Goal: Task Accomplishment & Management: Complete application form

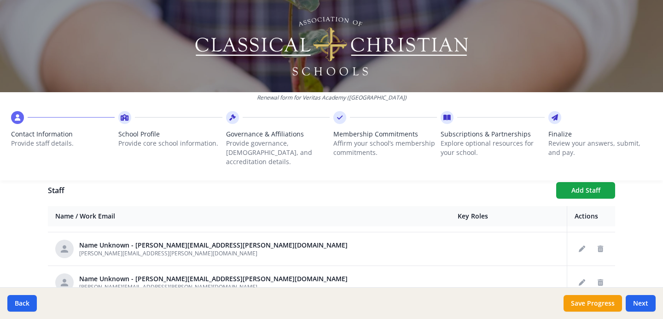
scroll to position [264, 0]
click at [600, 245] on icon "Delete staff" at bounding box center [601, 248] width 6 height 6
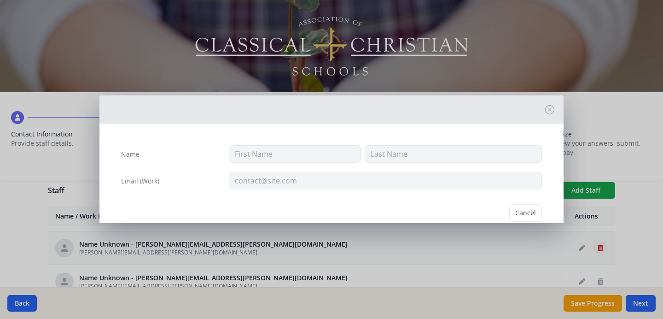
type input "[PERSON_NAME][EMAIL_ADDRESS][PERSON_NAME][DOMAIN_NAME]"
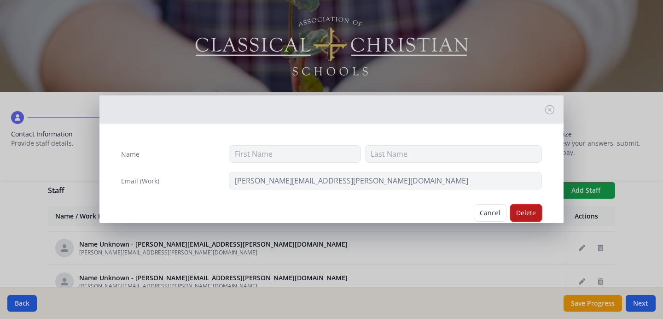
click at [531, 211] on button "Delete" at bounding box center [526, 213] width 32 height 18
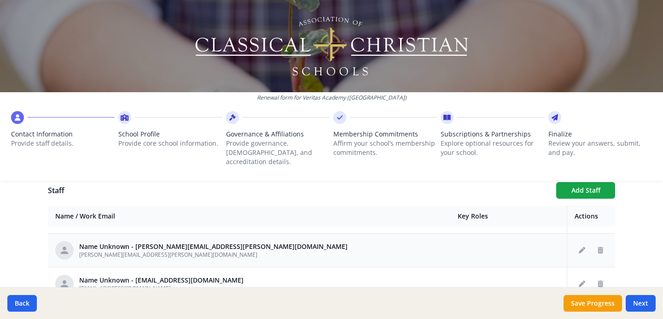
scroll to position [263, 0]
click at [582, 246] on icon "Edit staff" at bounding box center [582, 249] width 6 height 6
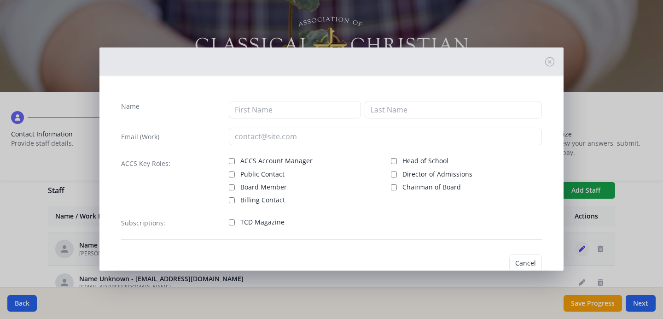
type input "[PERSON_NAME][EMAIL_ADDRESS][PERSON_NAME][DOMAIN_NAME]"
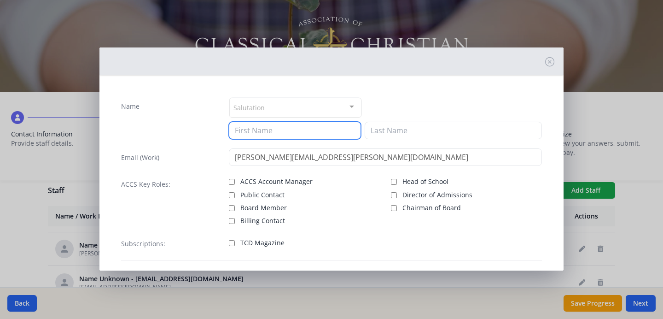
click at [272, 136] on input at bounding box center [295, 131] width 132 height 18
type input "[PERSON_NAME]"
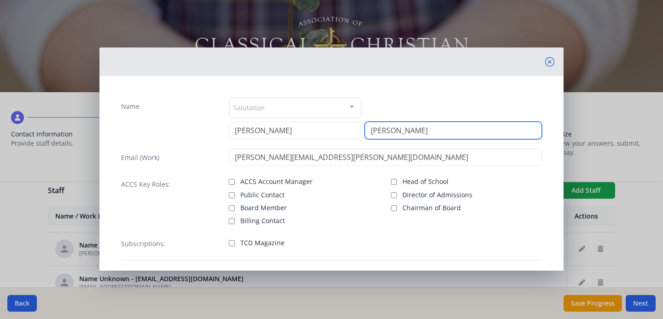
type input "[PERSON_NAME]"
click at [552, 60] on icon at bounding box center [549, 61] width 9 height 9
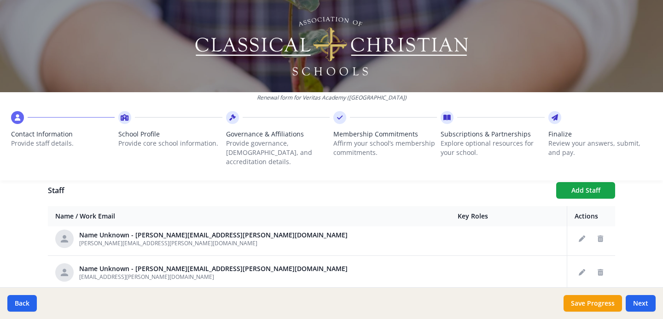
scroll to position [578, 0]
click at [586, 230] on button "Edit staff" at bounding box center [582, 237] width 15 height 15
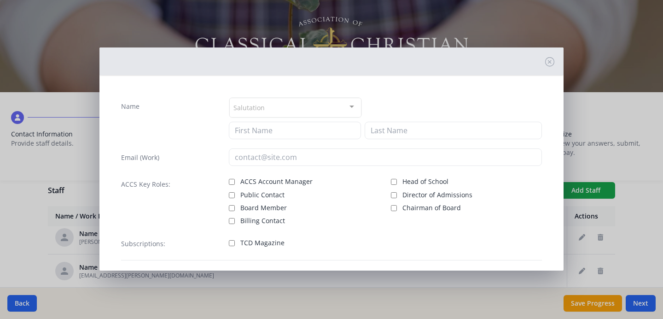
type input "[PERSON_NAME][EMAIL_ADDRESS][PERSON_NAME][DOMAIN_NAME]"
click at [550, 63] on icon at bounding box center [549, 61] width 9 height 9
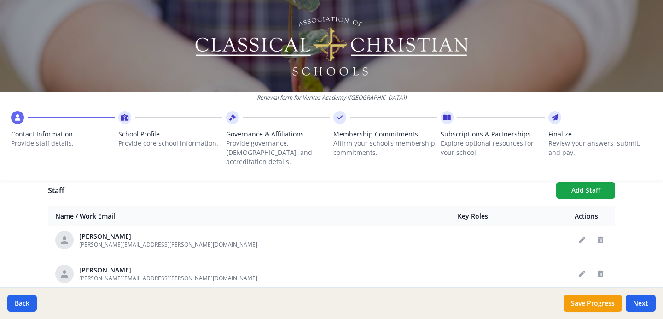
scroll to position [1351, 0]
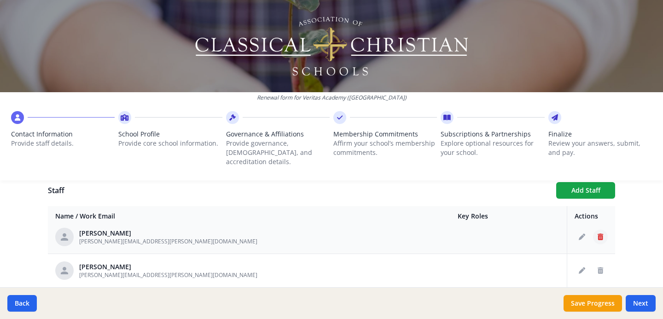
click at [600, 234] on icon "Delete staff" at bounding box center [601, 237] width 6 height 6
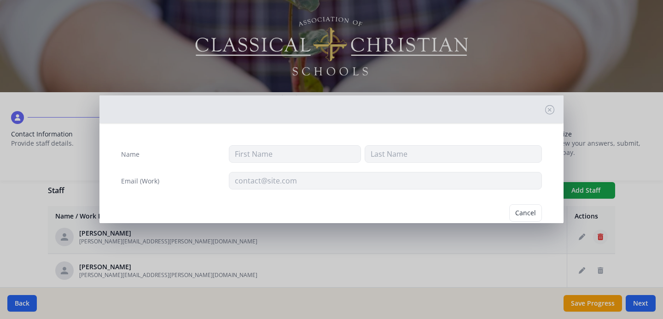
type input "[PERSON_NAME]"
type input "[PERSON_NAME][EMAIL_ADDRESS][PERSON_NAME][DOMAIN_NAME]"
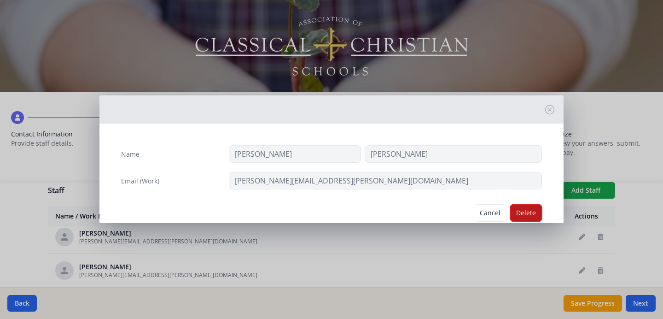
click at [527, 211] on button "Delete" at bounding box center [526, 213] width 32 height 18
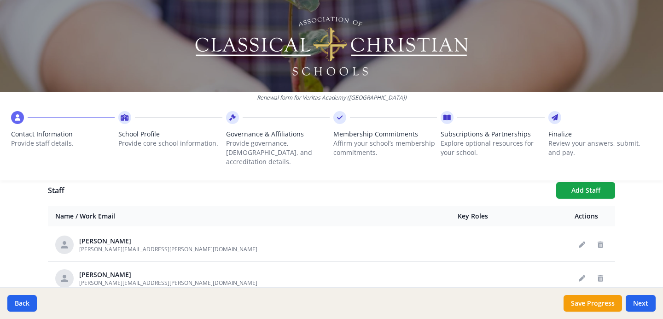
scroll to position [1475, 0]
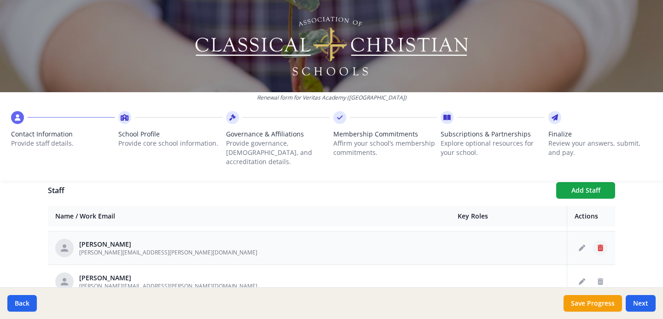
click at [601, 242] on button "Delete staff" at bounding box center [600, 247] width 15 height 15
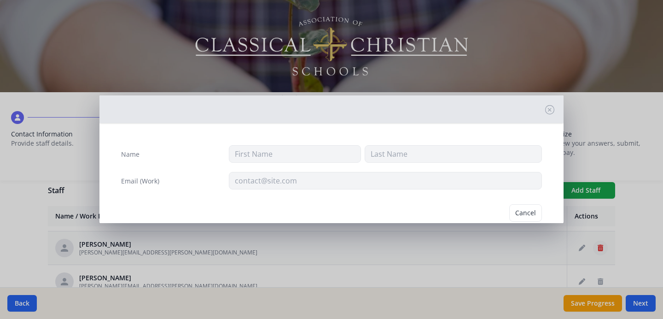
type input "[PERSON_NAME]"
type input "[PERSON_NAME][EMAIL_ADDRESS][PERSON_NAME][DOMAIN_NAME]"
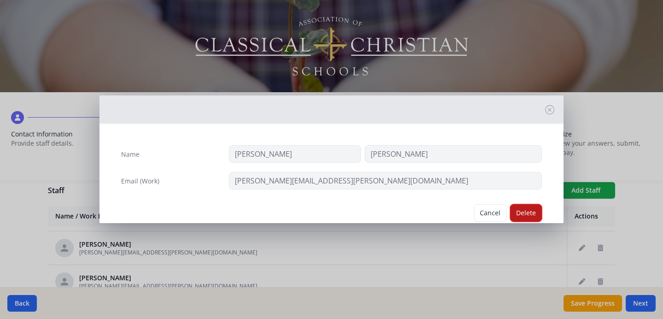
click at [533, 214] on button "Delete" at bounding box center [526, 213] width 32 height 18
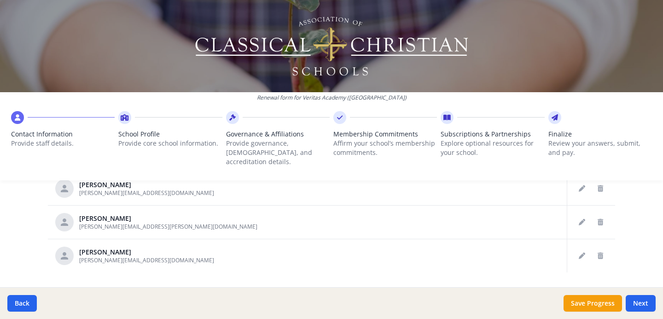
scroll to position [581, 0]
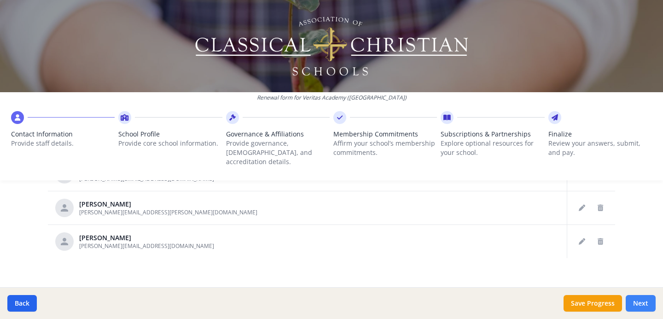
click at [648, 304] on button "Next" at bounding box center [641, 303] width 30 height 17
type input "[PHONE_NUMBER]"
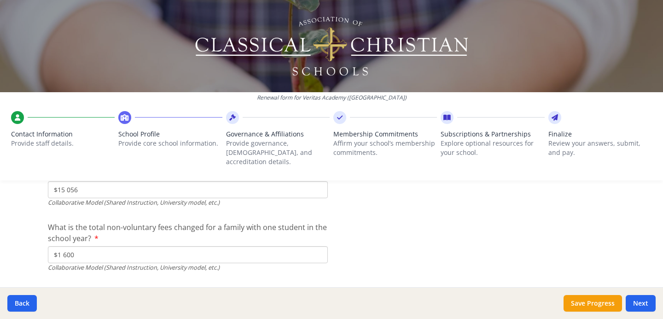
scroll to position [3121, 0]
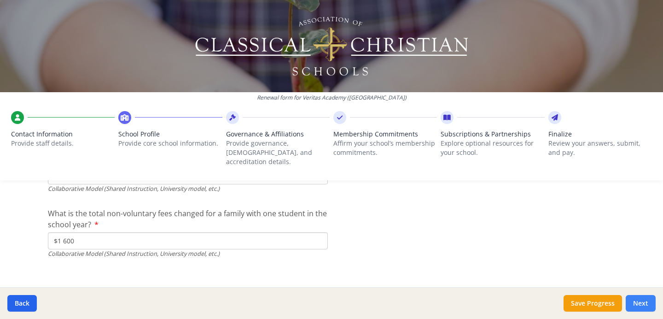
click at [640, 304] on button "Next" at bounding box center [641, 303] width 30 height 17
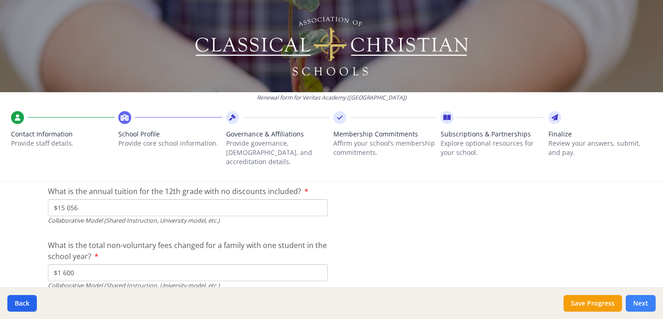
scroll to position [3152, 0]
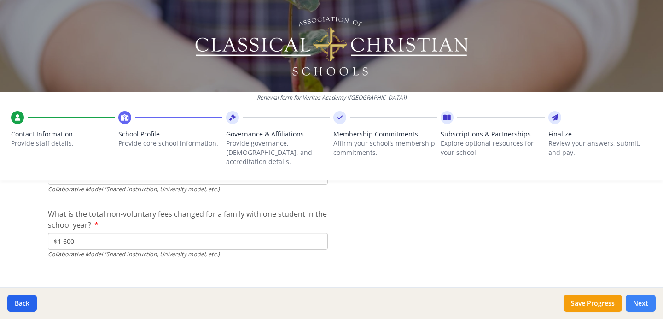
click at [644, 304] on button "Next" at bounding box center [641, 303] width 30 height 17
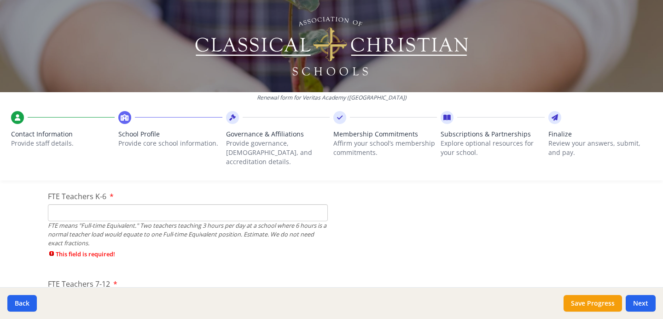
scroll to position [585, 0]
